Goal: Task Accomplishment & Management: Use online tool/utility

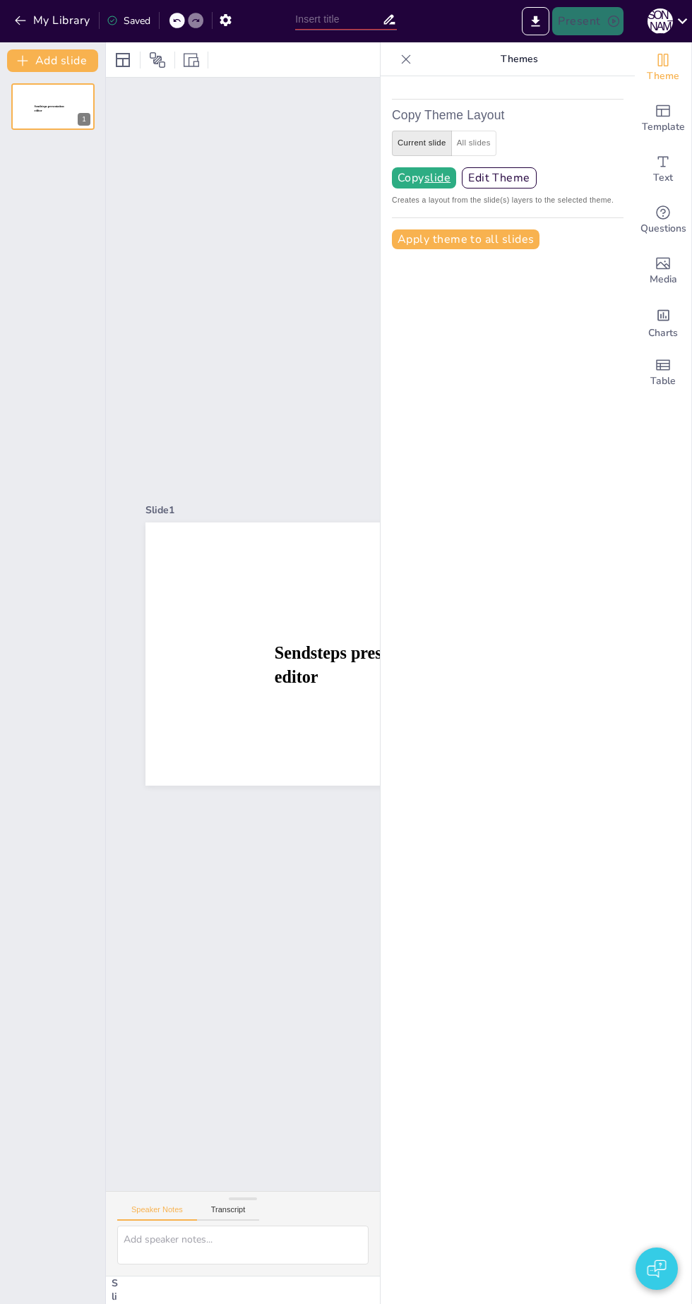
type input "New Sendsteps"
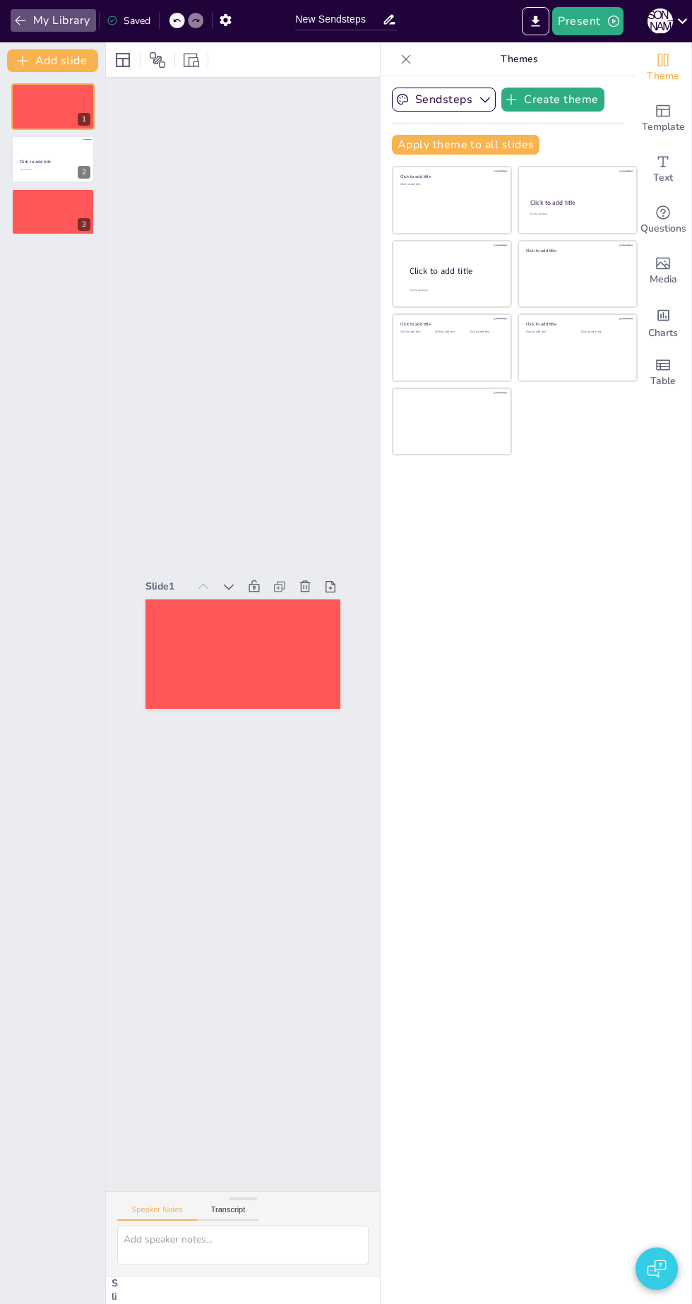
click at [41, 26] on button "My Library" at bounding box center [53, 20] width 85 height 23
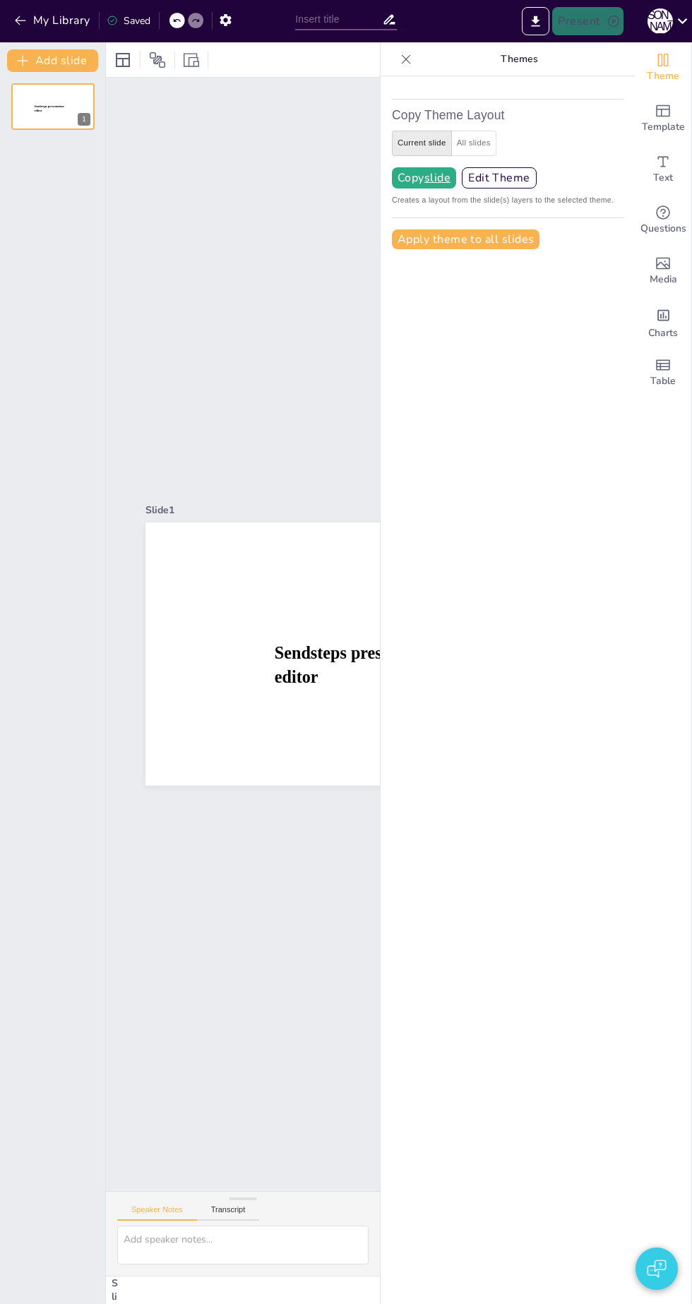
type input "New Sendsteps"
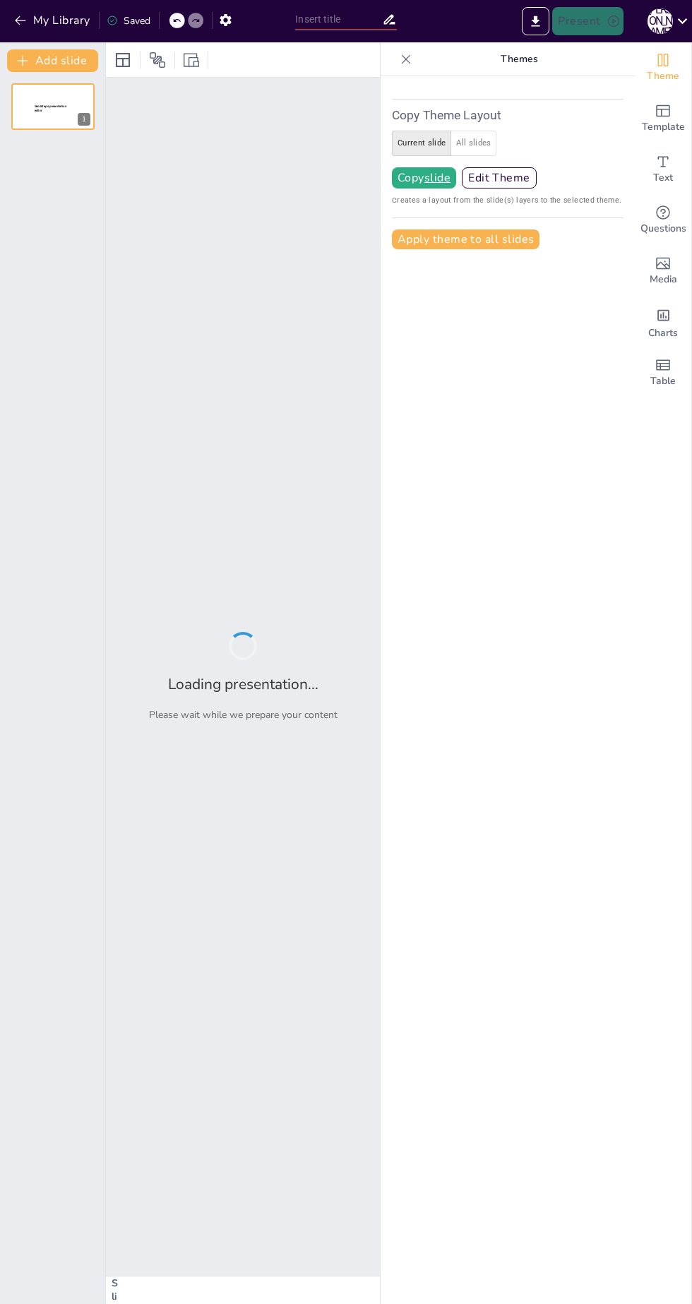
type input "AI Innovation: Trends and Future Directions"
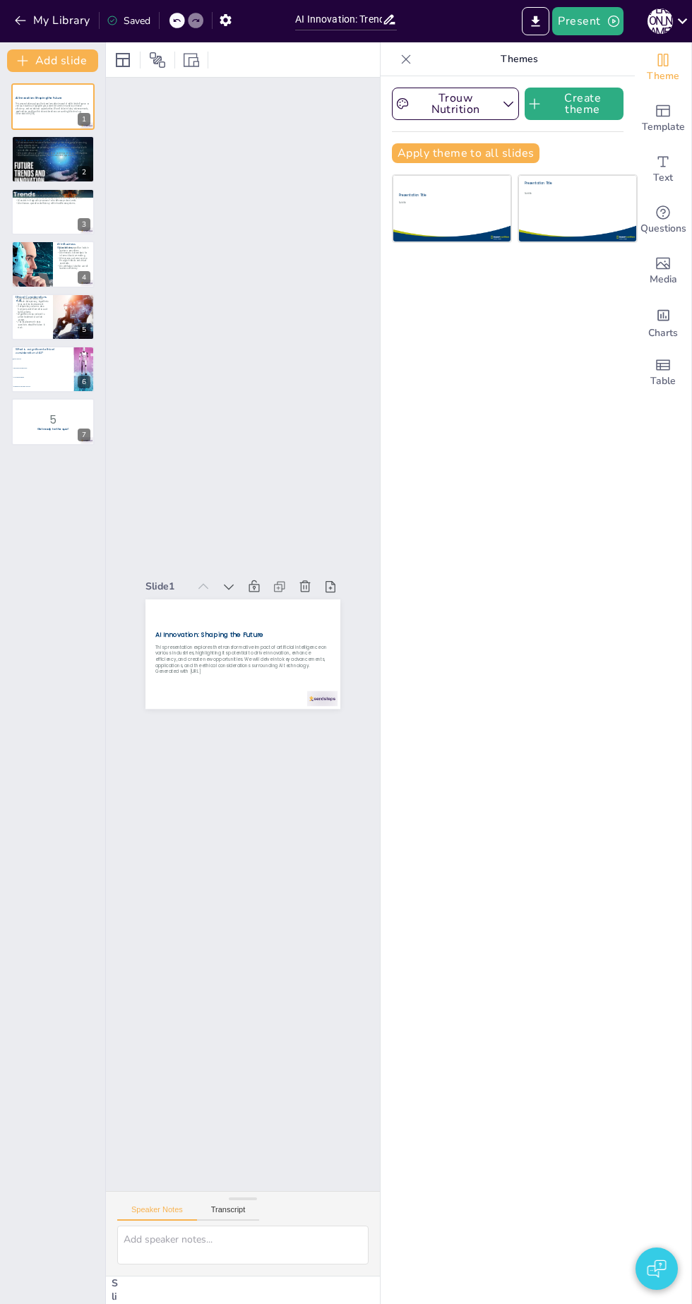
click at [595, 28] on button "Present" at bounding box center [587, 21] width 71 height 28
click at [616, 108] on div at bounding box center [346, 652] width 692 height 1304
click at [593, 25] on button "Present" at bounding box center [587, 21] width 71 height 28
click at [612, 95] on li "Play presentation" at bounding box center [609, 87] width 111 height 23
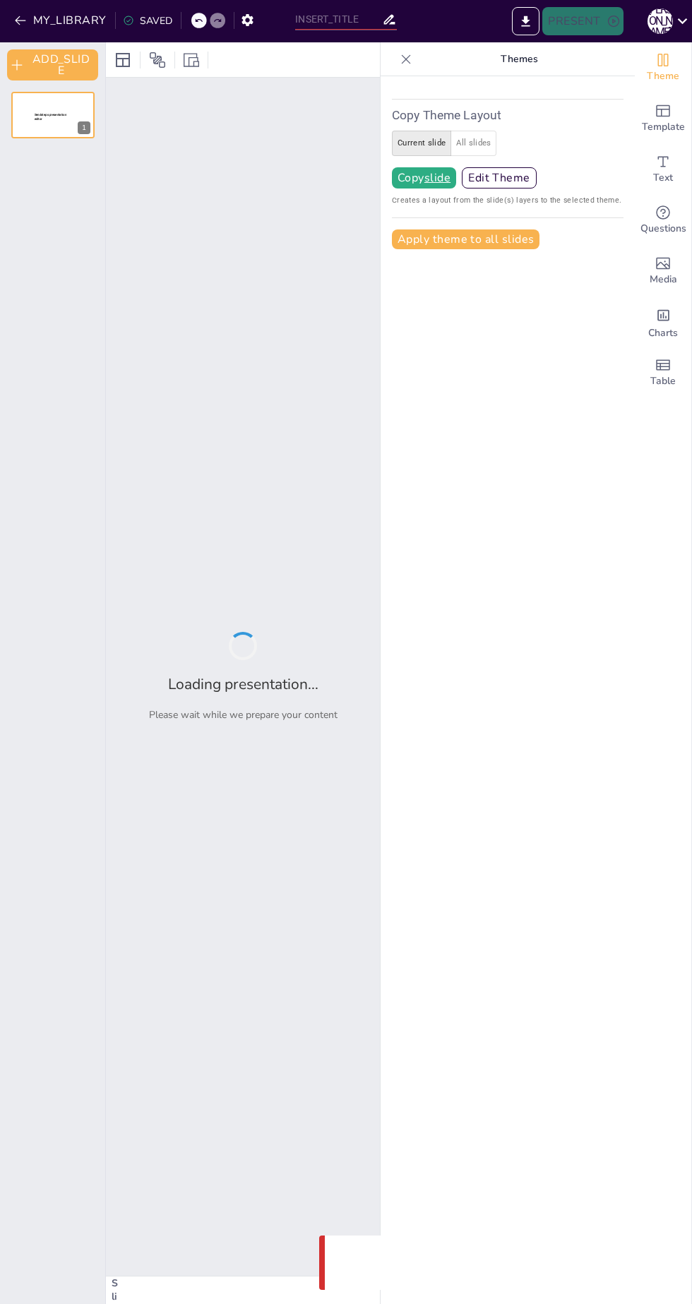
type input "AI Innovation: Trends and Future Directions"
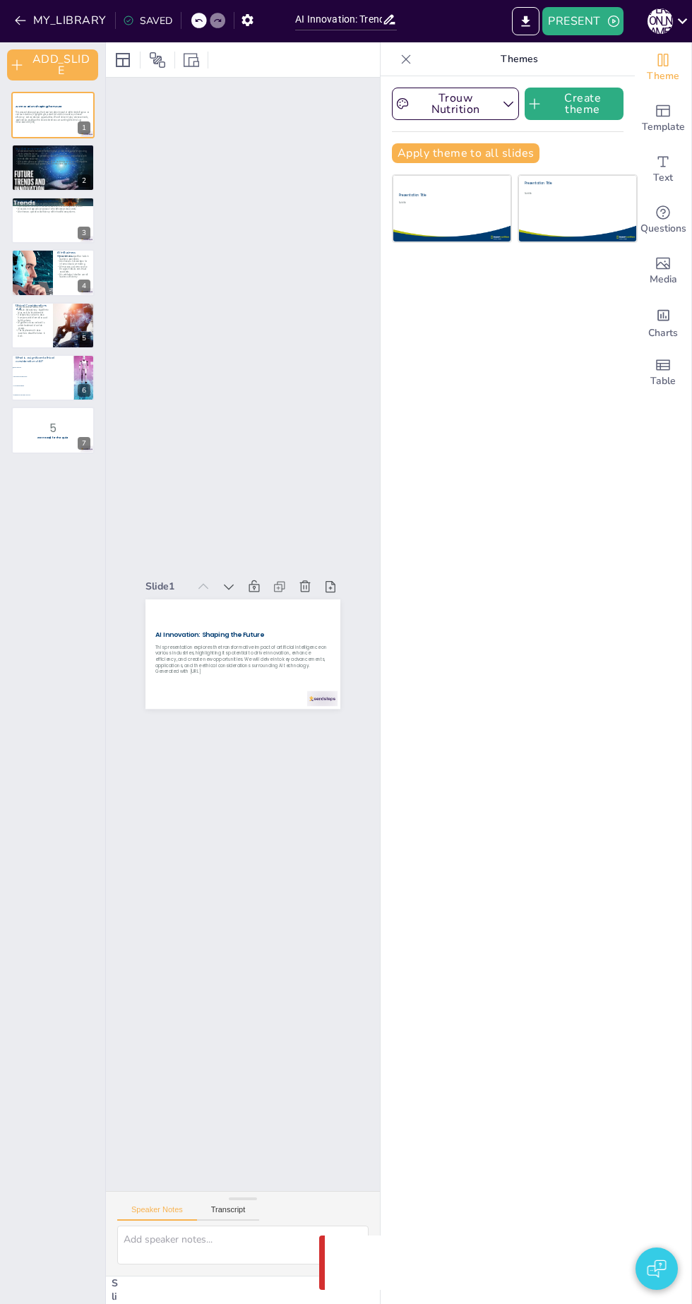
checkbox input "true"
